Goal: Transaction & Acquisition: Purchase product/service

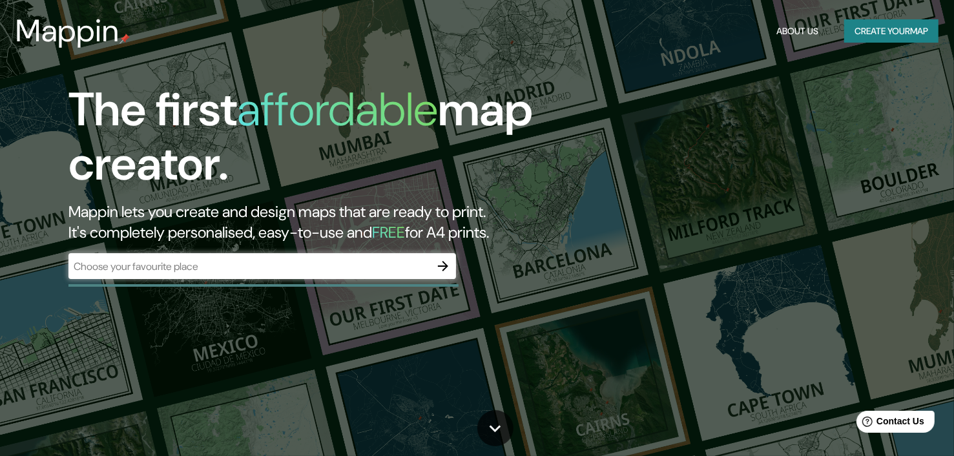
click at [218, 252] on div "The first affordable map creator. Mappin lets you create and design maps that a…" at bounding box center [307, 187] width 572 height 209
click at [308, 267] on input "text" at bounding box center [249, 266] width 362 height 15
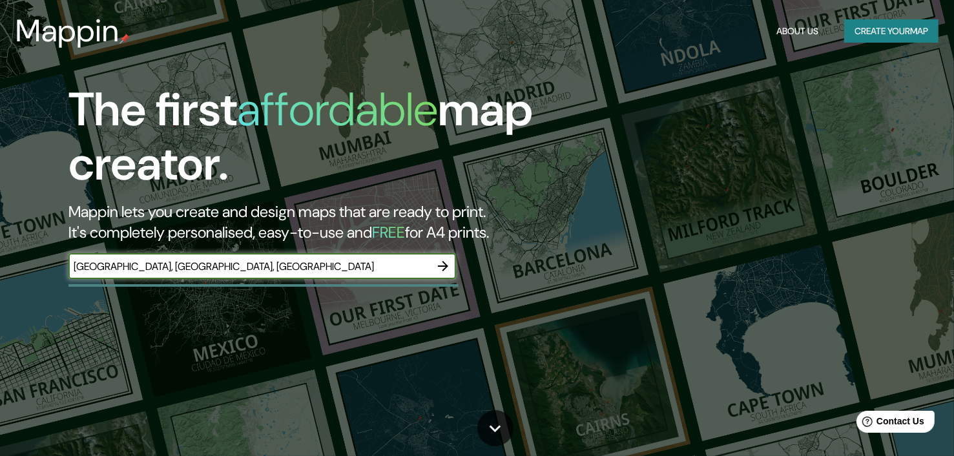
type input "[GEOGRAPHIC_DATA], [GEOGRAPHIC_DATA], [GEOGRAPHIC_DATA]"
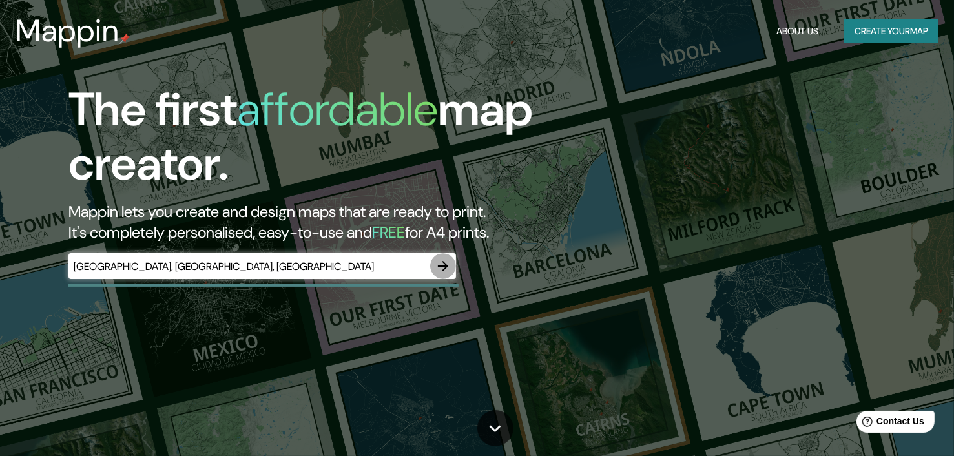
click at [440, 262] on icon "button" at bounding box center [442, 265] width 15 height 15
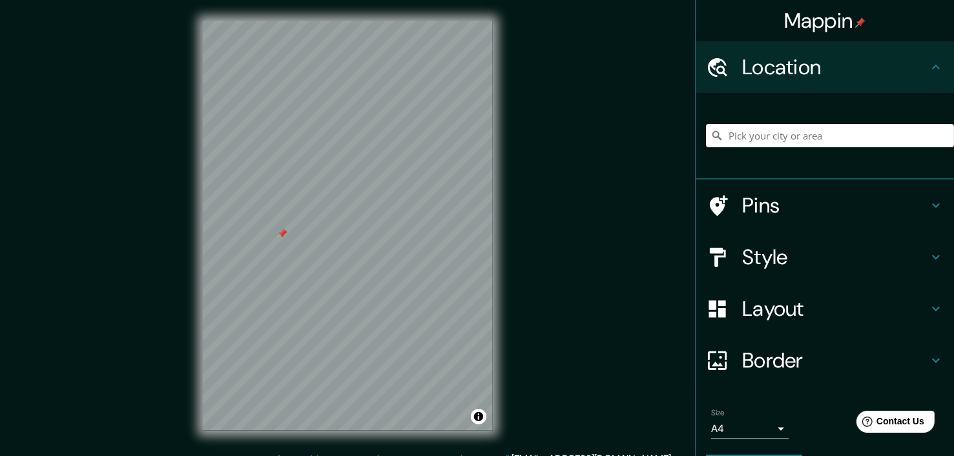
drag, startPoint x: 373, startPoint y: 332, endPoint x: 223, endPoint y: 247, distance: 172.6
click at [277, 239] on div at bounding box center [282, 234] width 10 height 10
click at [768, 132] on input "Pick your city or area" at bounding box center [830, 135] width 248 height 23
click at [756, 105] on div "[GEOGRAPHIC_DATA], [GEOGRAPHIC_DATA] [GEOGRAPHIC_DATA] [GEOGRAPHIC_DATA], [GEOG…" at bounding box center [830, 135] width 248 height 65
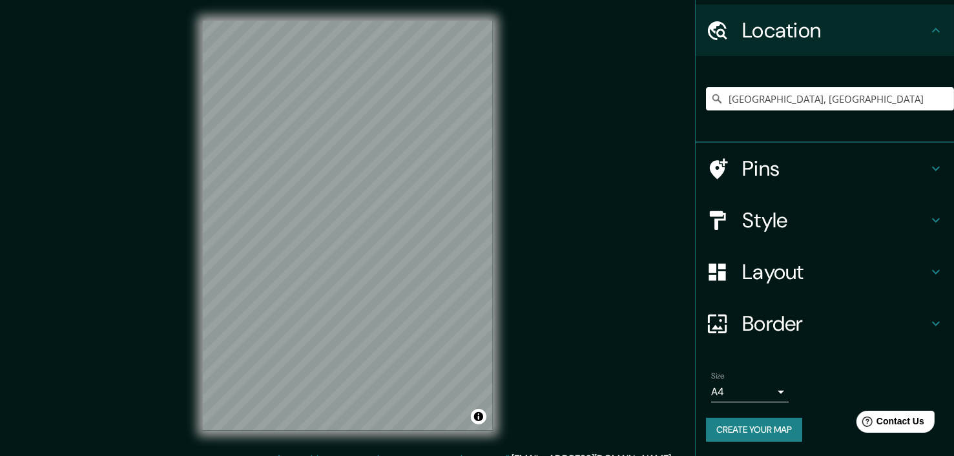
scroll to position [36, 0]
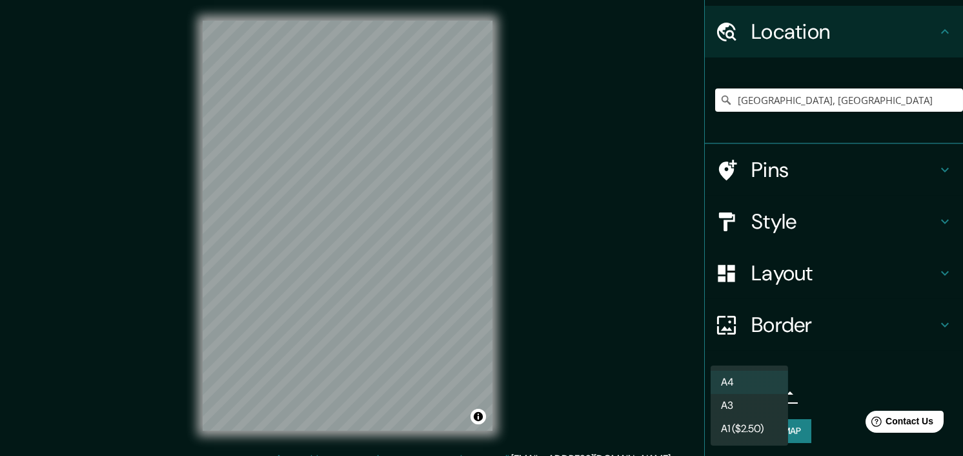
click at [767, 396] on body "Mappin Location [GEOGRAPHIC_DATA], [GEOGRAPHIC_DATA] [GEOGRAPHIC_DATA] [GEOGRAP…" at bounding box center [481, 228] width 963 height 456
click at [818, 384] on div at bounding box center [481, 228] width 963 height 456
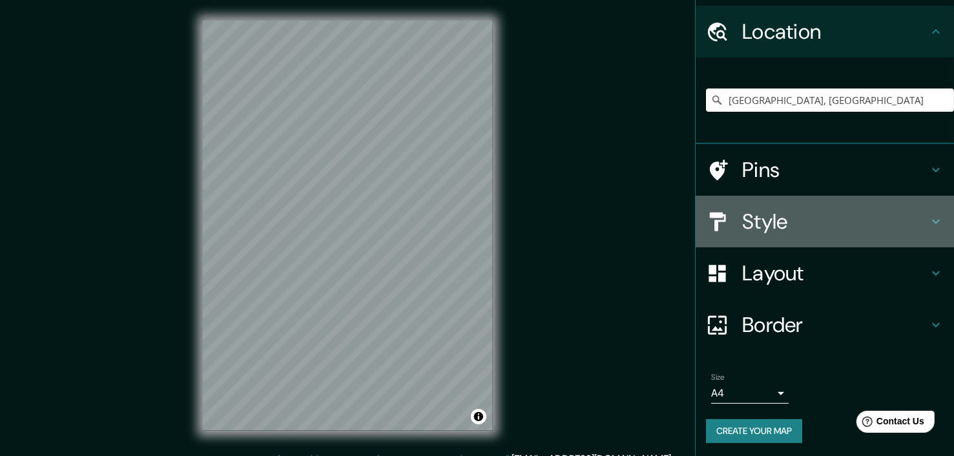
click at [776, 220] on h4 "Style" at bounding box center [835, 222] width 186 height 26
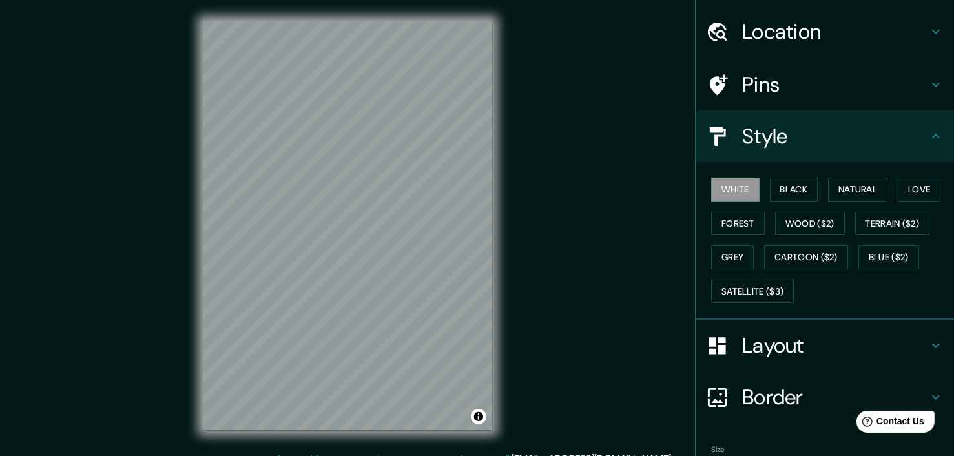
click at [743, 337] on h4 "Layout" at bounding box center [835, 346] width 186 height 26
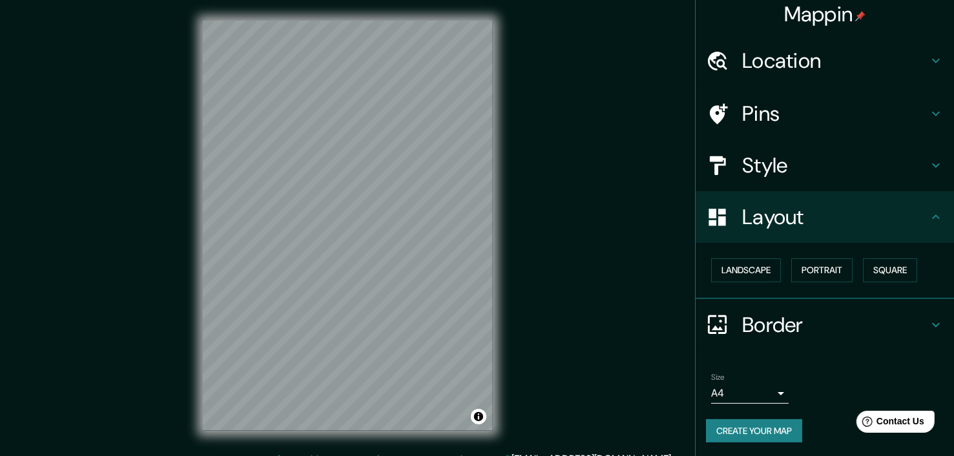
scroll to position [6, 0]
click at [751, 262] on button "Landscape" at bounding box center [746, 270] width 70 height 24
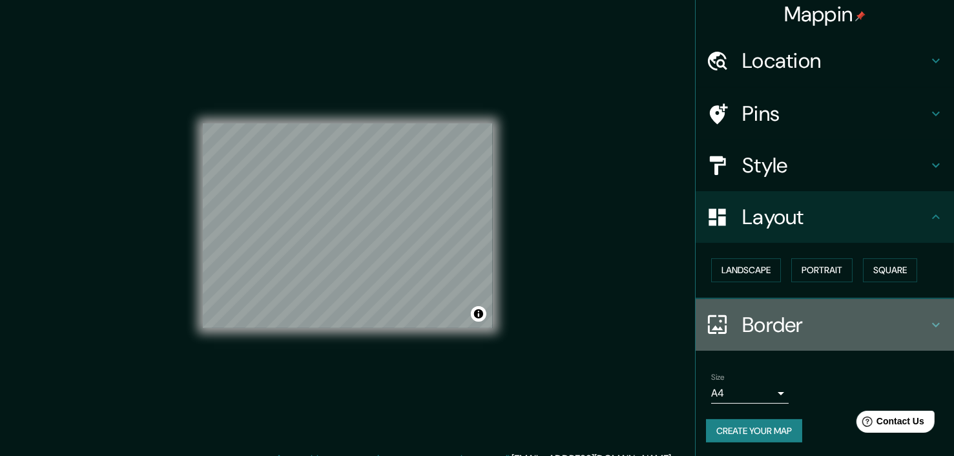
click at [757, 329] on h4 "Border" at bounding box center [835, 325] width 186 height 26
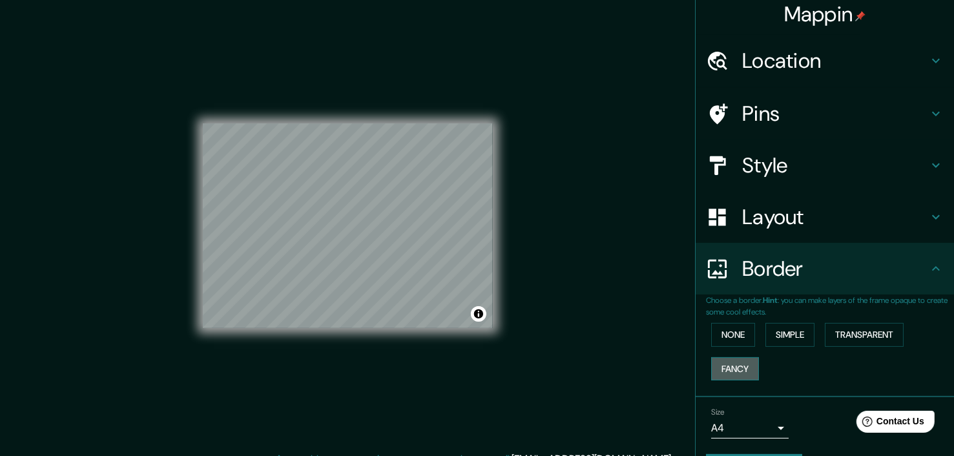
click at [719, 362] on button "Fancy" at bounding box center [735, 369] width 48 height 24
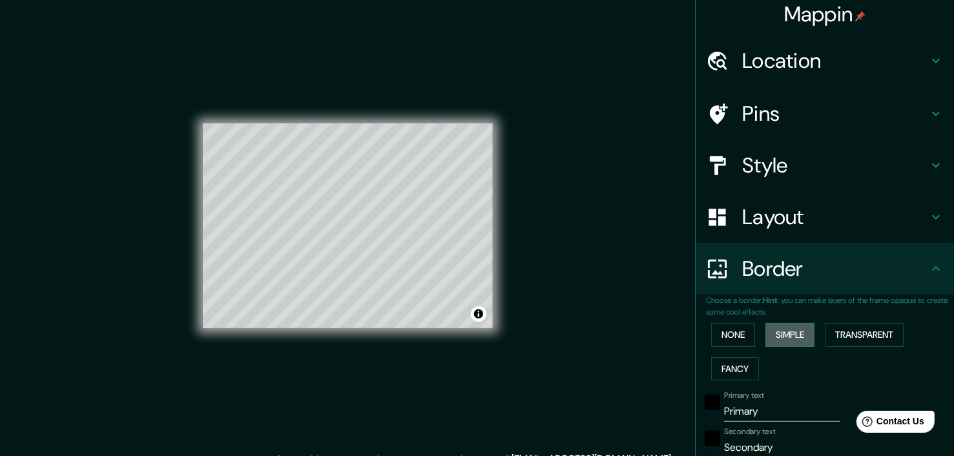
click at [772, 331] on button "Simple" at bounding box center [789, 335] width 49 height 24
click at [847, 327] on button "Transparent" at bounding box center [864, 335] width 79 height 24
click at [721, 321] on div "None Simple Transparent Fancy" at bounding box center [830, 352] width 248 height 68
click at [711, 344] on button "None" at bounding box center [733, 335] width 44 height 24
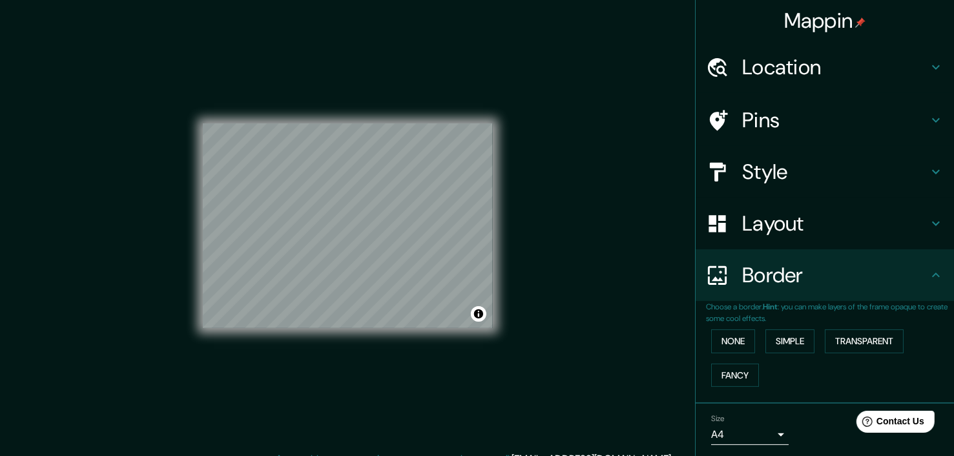
scroll to position [0, 0]
click at [828, 67] on h4 "Location" at bounding box center [835, 67] width 186 height 26
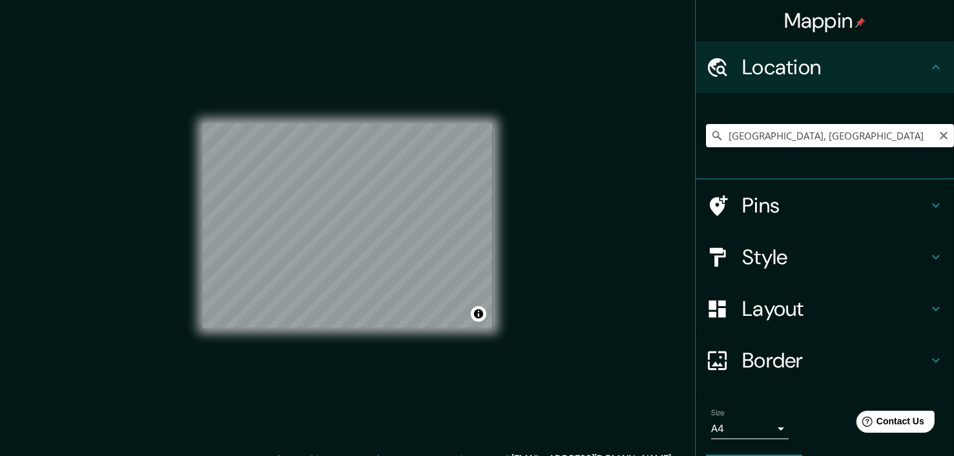
click at [858, 132] on input "[GEOGRAPHIC_DATA], [GEOGRAPHIC_DATA]" at bounding box center [830, 135] width 248 height 23
type input "Gusa, [GEOGRAPHIC_DATA], [GEOGRAPHIC_DATA]"
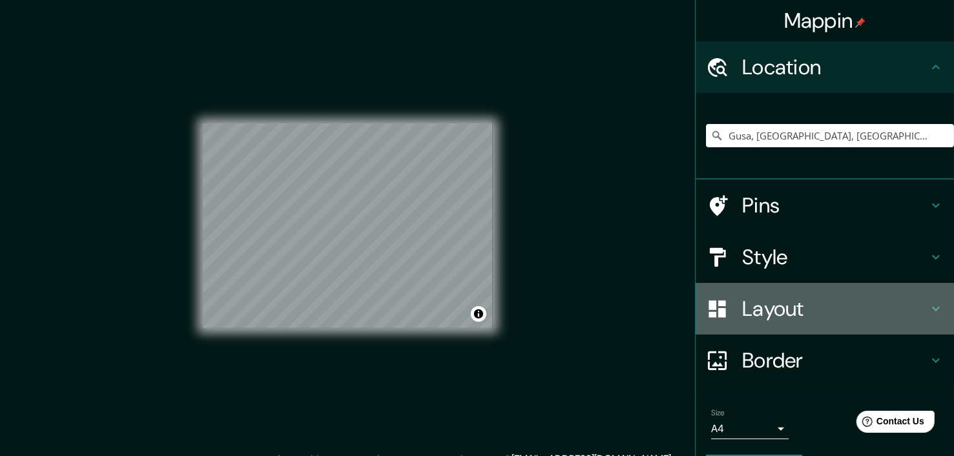
click at [743, 313] on h4 "Layout" at bounding box center [835, 309] width 186 height 26
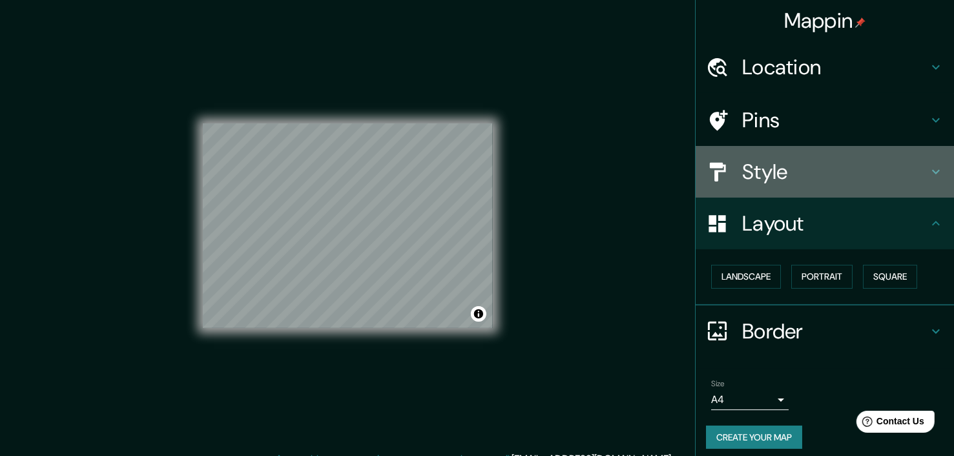
click at [787, 166] on h4 "Style" at bounding box center [835, 172] width 186 height 26
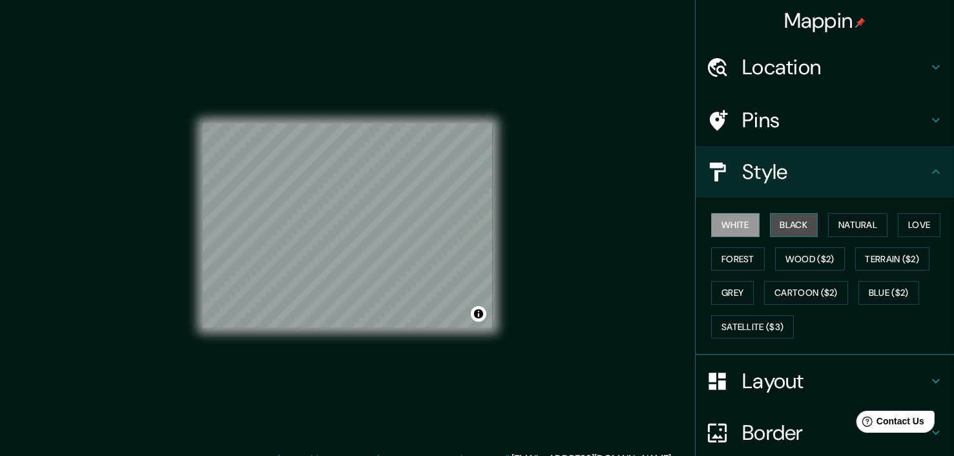
click at [772, 224] on button "Black" at bounding box center [794, 225] width 48 height 24
click at [838, 231] on button "Natural" at bounding box center [857, 225] width 59 height 24
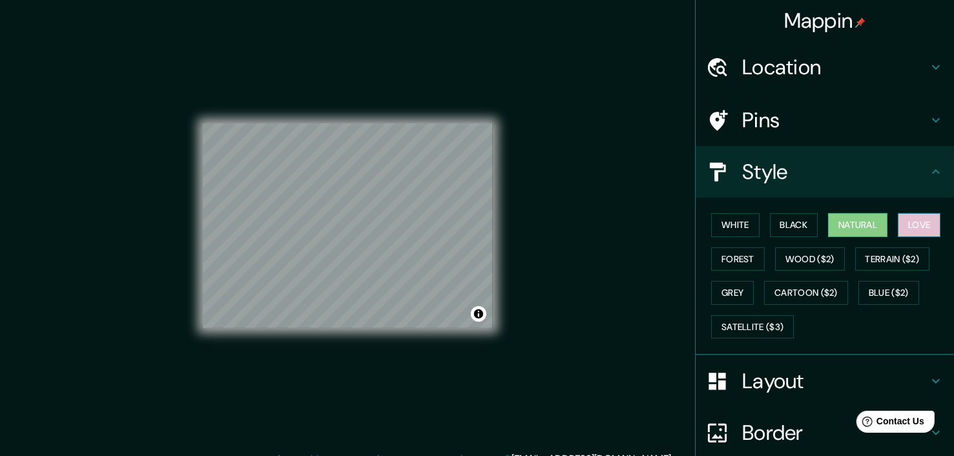
click at [911, 218] on button "Love" at bounding box center [919, 225] width 43 height 24
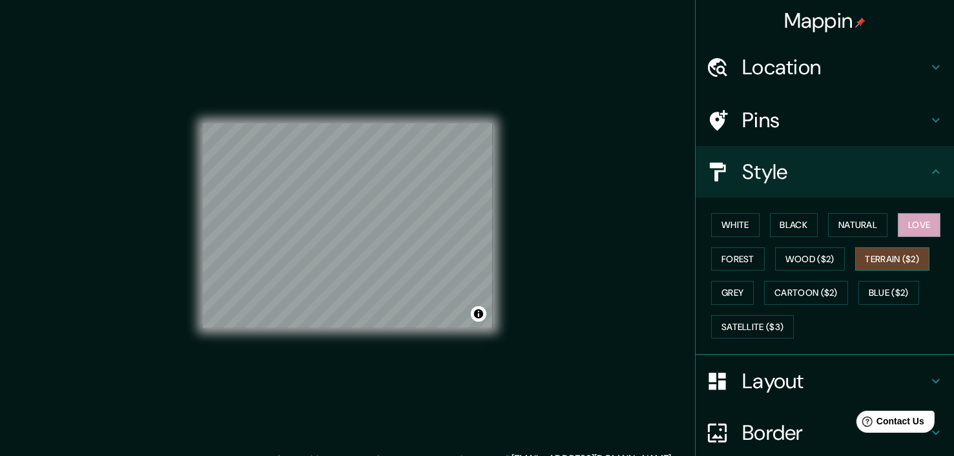
click at [903, 251] on button "Terrain ($2)" at bounding box center [892, 259] width 75 height 24
click at [725, 276] on div "White Black Natural Love Forest Wood ($2) Terrain ($2) Grey Cartoon ($2) Blue (…" at bounding box center [830, 276] width 248 height 136
click at [717, 285] on button "Grey" at bounding box center [732, 293] width 43 height 24
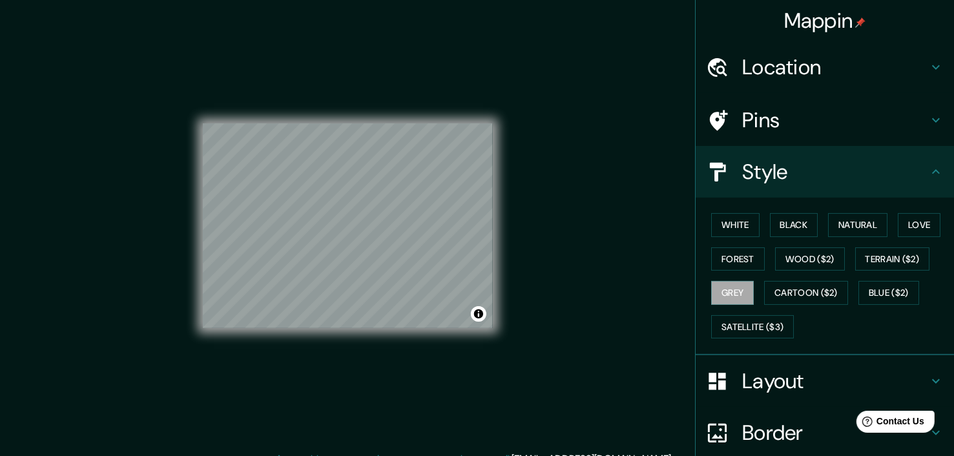
click at [790, 305] on div "White Black Natural Love Forest Wood ($2) Terrain ($2) Grey Cartoon ($2) Blue (…" at bounding box center [830, 276] width 248 height 136
click at [834, 296] on button "Cartoon ($2)" at bounding box center [806, 293] width 84 height 24
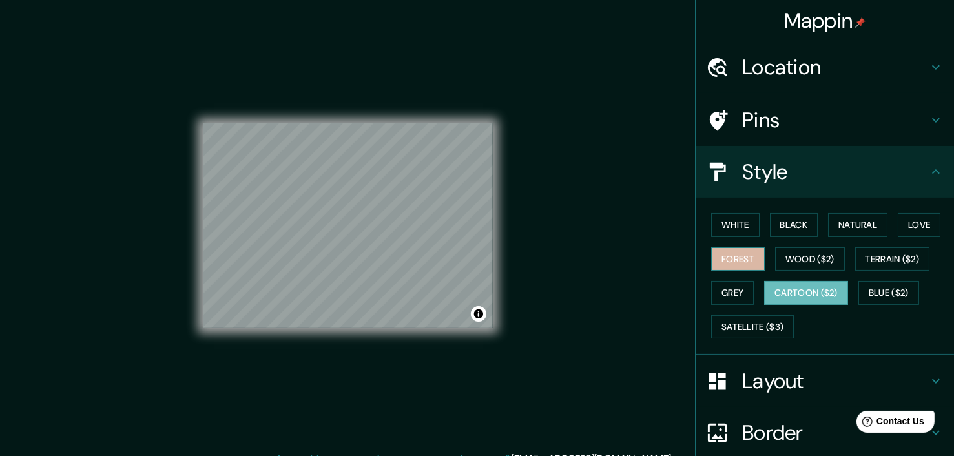
click at [729, 256] on button "Forest" at bounding box center [738, 259] width 54 height 24
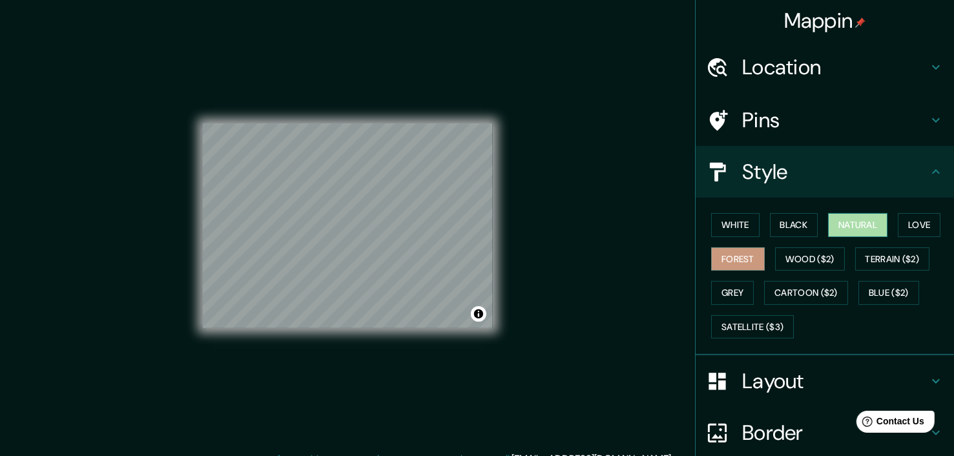
click at [839, 224] on button "Natural" at bounding box center [857, 225] width 59 height 24
click at [779, 227] on button "Black" at bounding box center [794, 225] width 48 height 24
click at [836, 227] on button "Natural" at bounding box center [857, 225] width 59 height 24
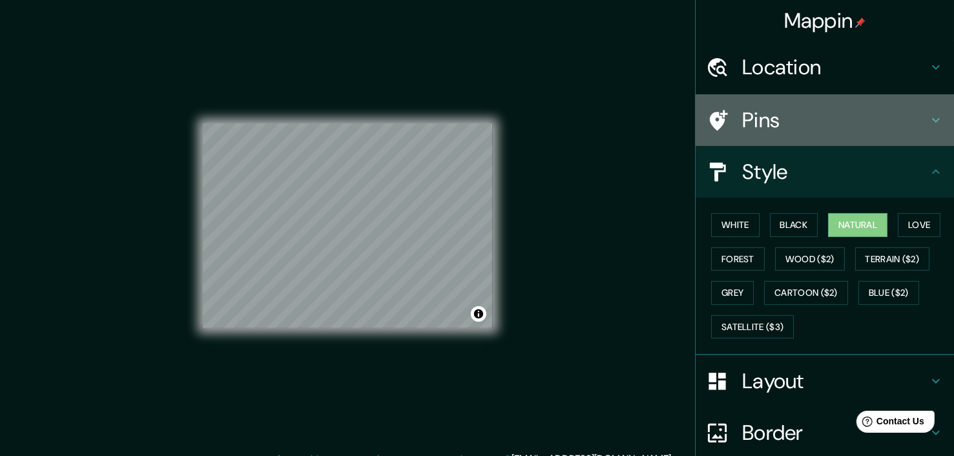
click at [766, 123] on h4 "Pins" at bounding box center [835, 120] width 186 height 26
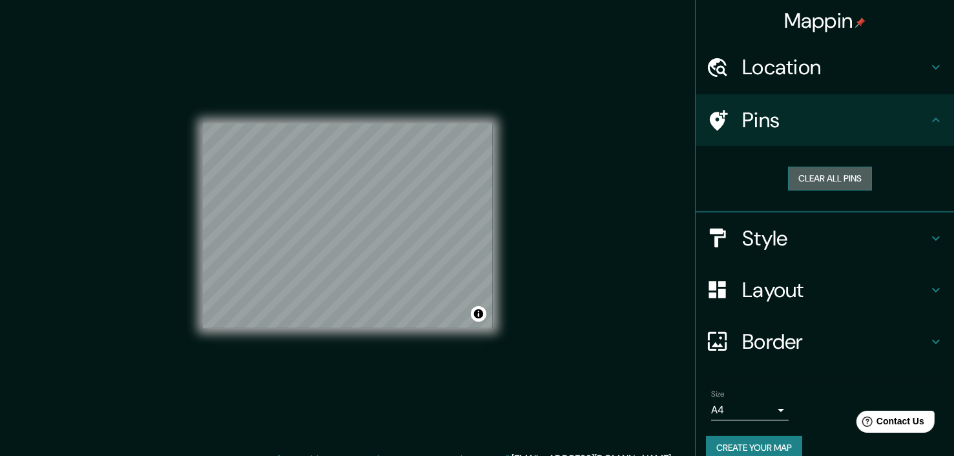
click at [816, 175] on button "Clear all pins" at bounding box center [830, 179] width 84 height 24
click at [842, 176] on button "Clear all pins" at bounding box center [830, 179] width 84 height 24
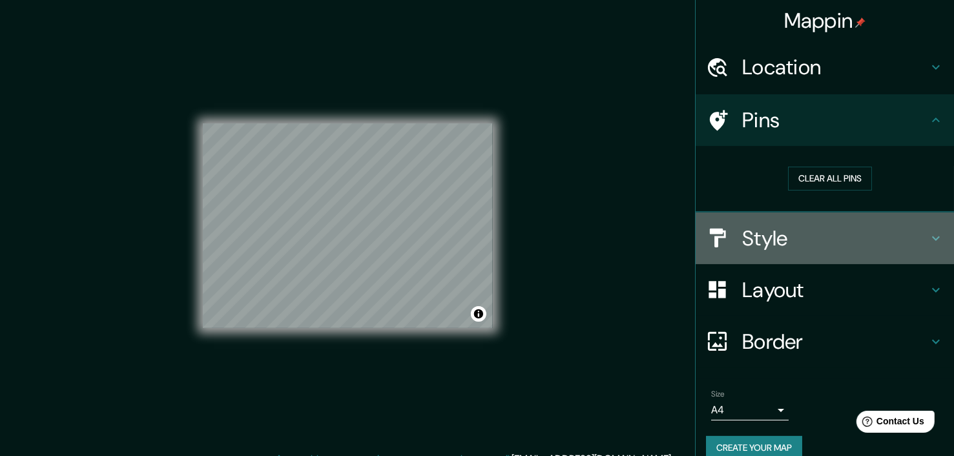
click at [805, 229] on h4 "Style" at bounding box center [835, 238] width 186 height 26
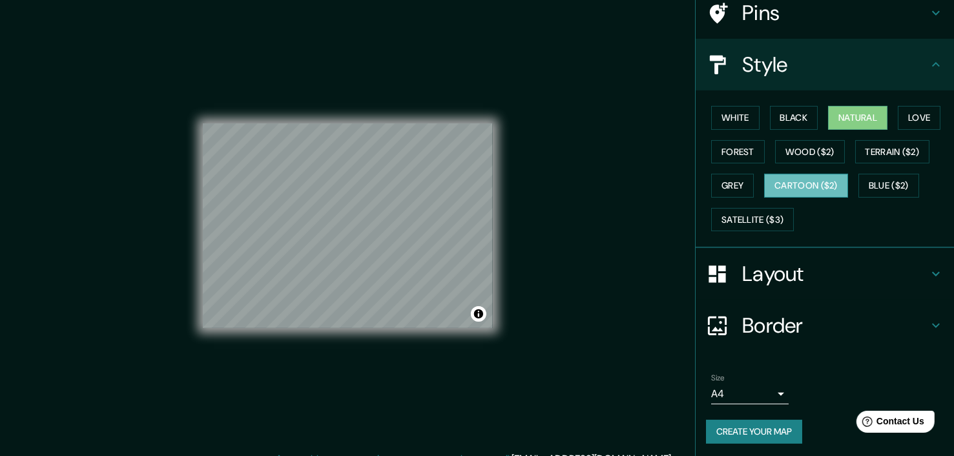
scroll to position [105, 0]
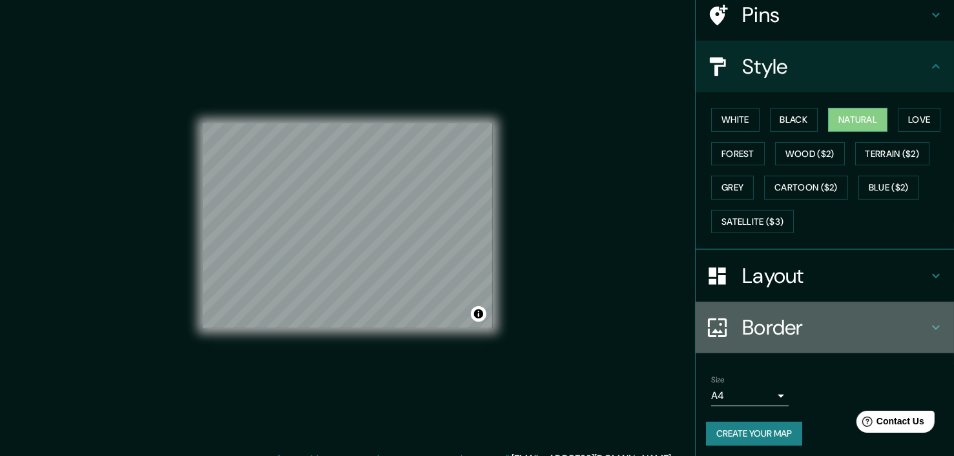
click at [780, 325] on h4 "Border" at bounding box center [835, 327] width 186 height 26
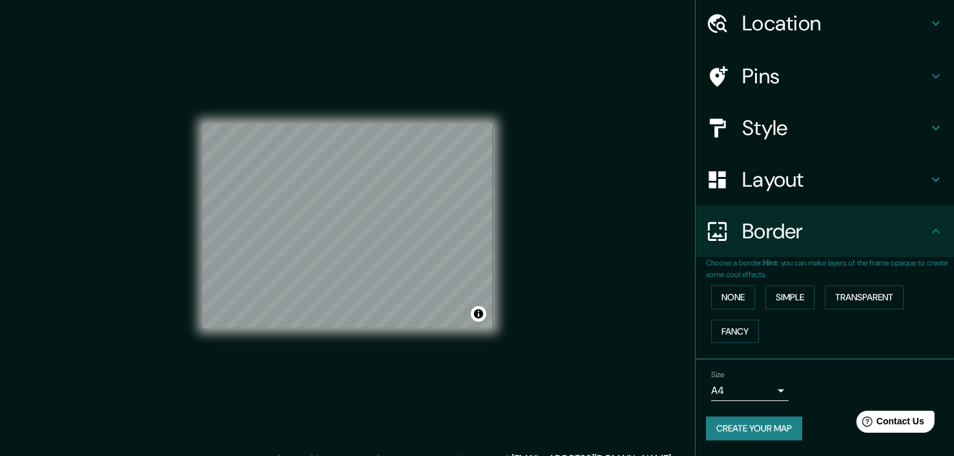
scroll to position [42, 0]
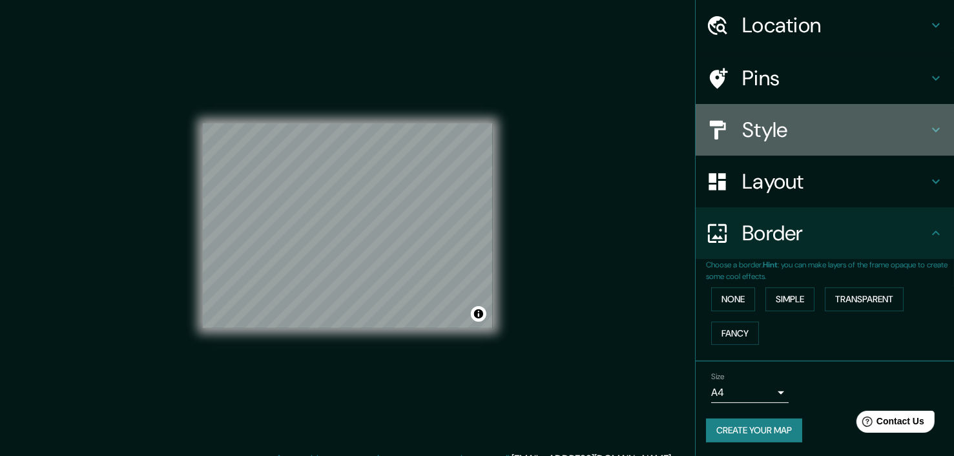
click at [767, 130] on h4 "Style" at bounding box center [835, 130] width 186 height 26
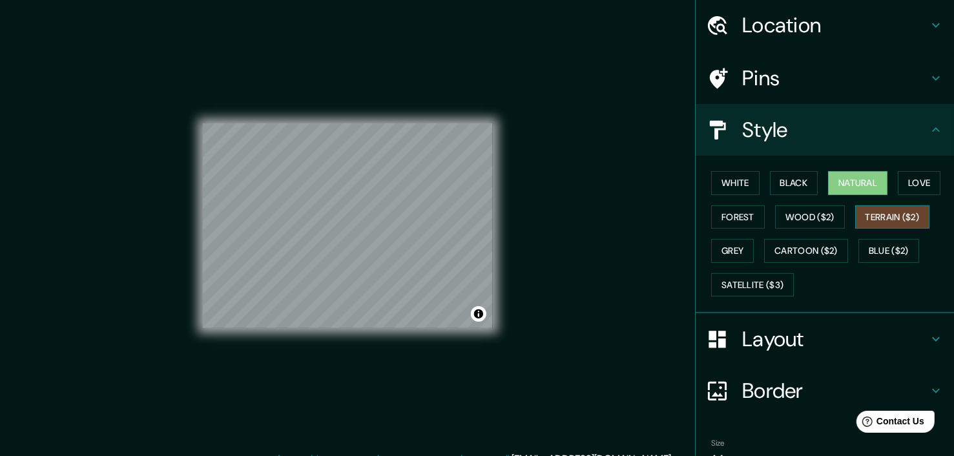
scroll to position [0, 0]
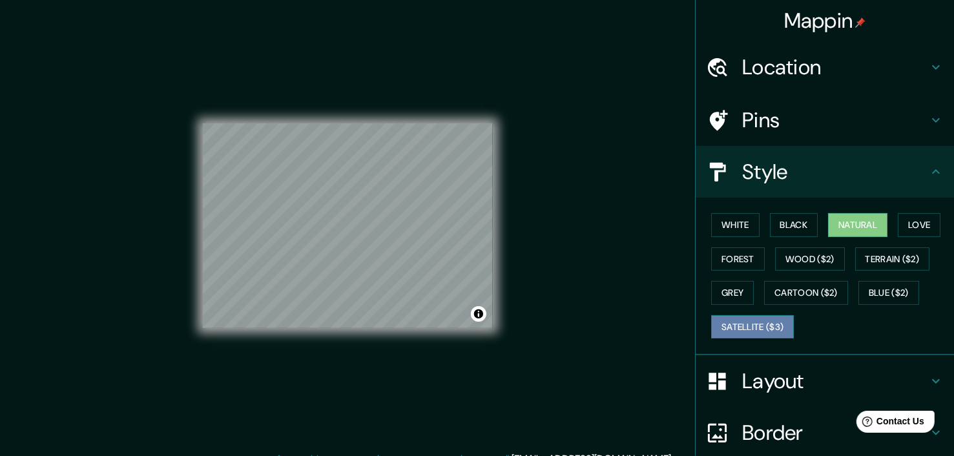
click at [753, 328] on button "Satellite ($3)" at bounding box center [752, 327] width 83 height 24
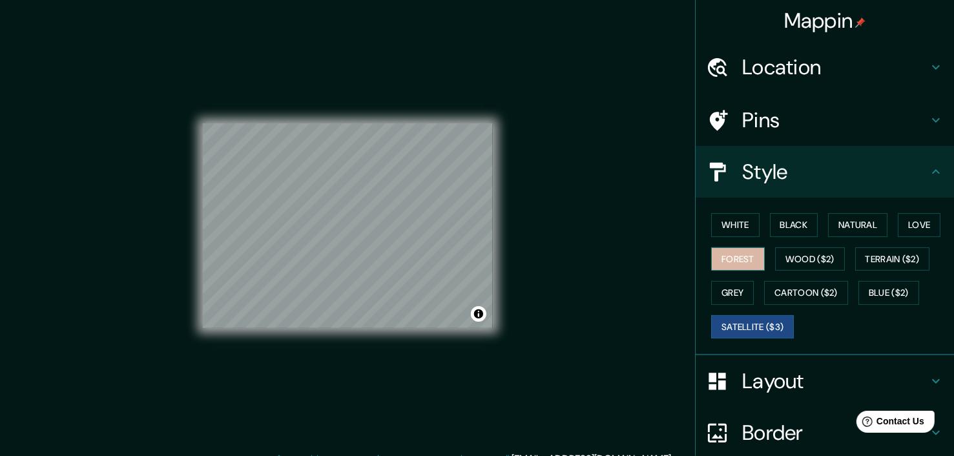
click at [721, 263] on button "Forest" at bounding box center [738, 259] width 54 height 24
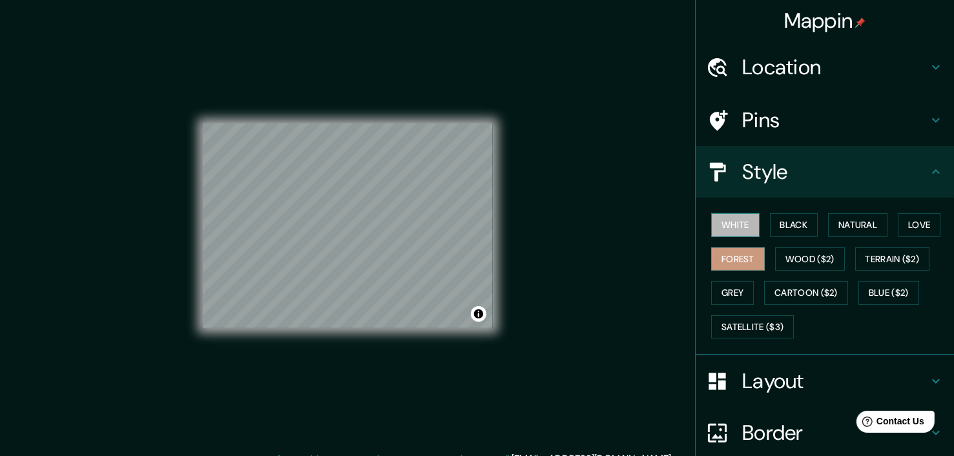
click at [720, 218] on button "White" at bounding box center [735, 225] width 48 height 24
click at [781, 223] on button "Black" at bounding box center [794, 225] width 48 height 24
click at [816, 227] on div "White Black Natural Love Forest Wood ($2) Terrain ($2) Grey Cartoon ($2) Blue (…" at bounding box center [830, 276] width 248 height 136
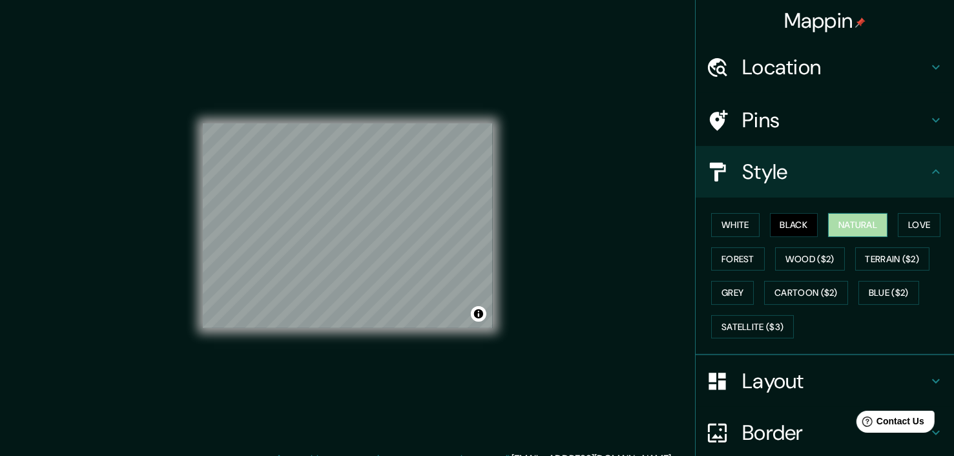
click at [828, 227] on button "Natural" at bounding box center [857, 225] width 59 height 24
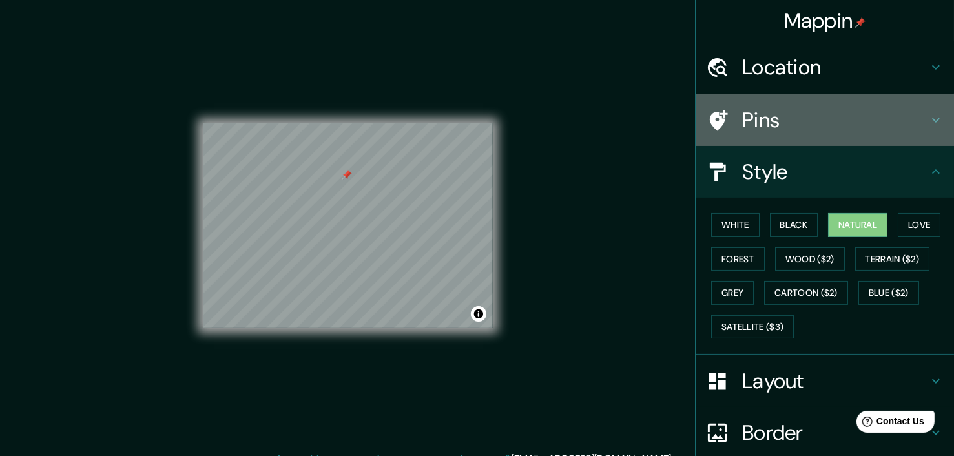
click at [790, 114] on h4 "Pins" at bounding box center [835, 120] width 186 height 26
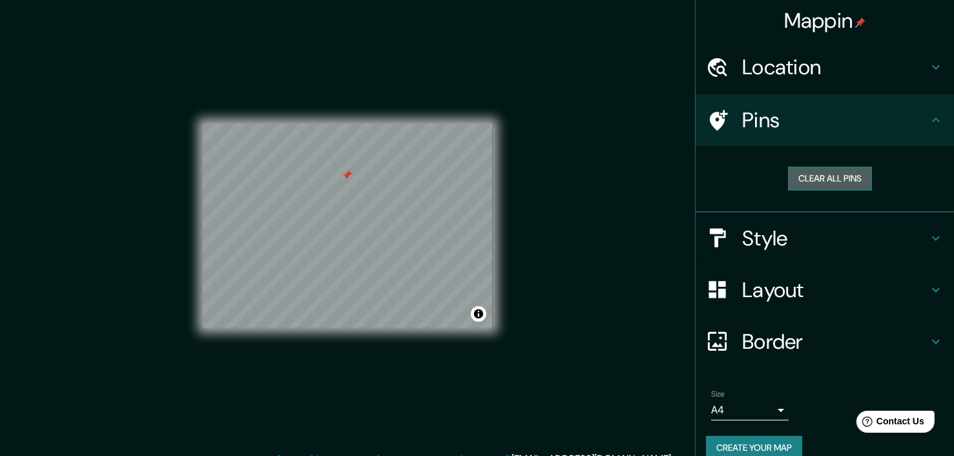
click at [815, 178] on button "Clear all pins" at bounding box center [830, 179] width 84 height 24
click at [821, 176] on button "Clear all pins" at bounding box center [830, 179] width 84 height 24
click at [833, 178] on button "Clear all pins" at bounding box center [830, 179] width 84 height 24
